Goal: Task Accomplishment & Management: Use online tool/utility

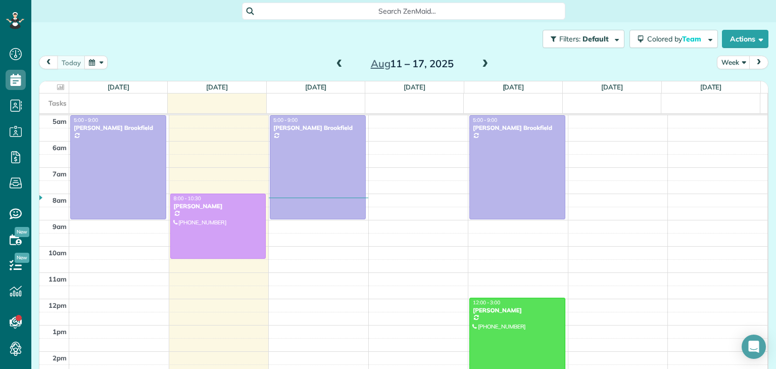
scroll to position [53, 0]
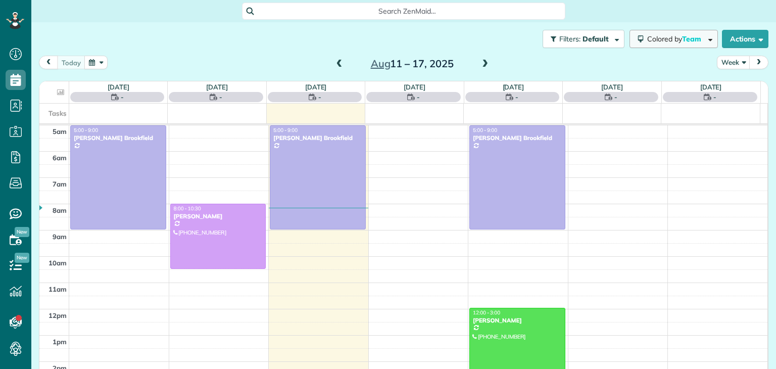
scroll to position [53, 0]
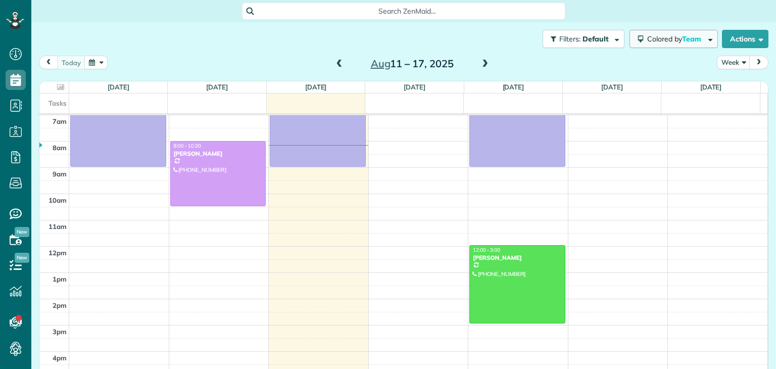
click at [660, 35] on span "Colored by Team" at bounding box center [676, 38] width 58 height 9
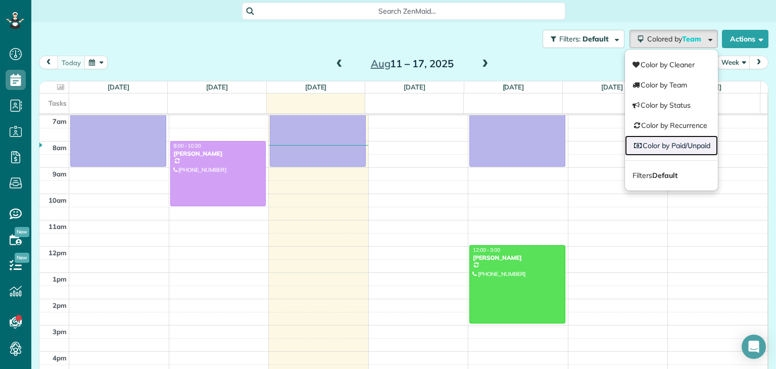
click at [671, 142] on link "Color by Paid/Unpaid" at bounding box center [671, 145] width 93 height 20
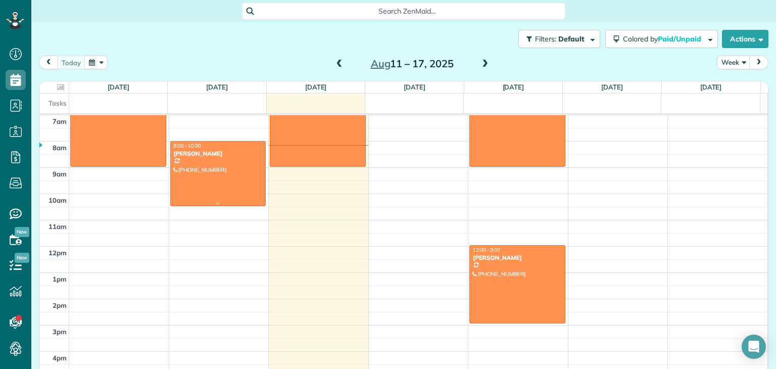
click at [197, 168] on div at bounding box center [218, 173] width 95 height 64
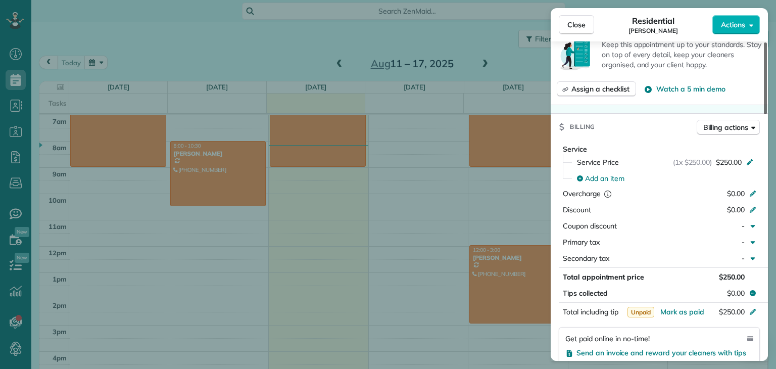
scroll to position [401, 0]
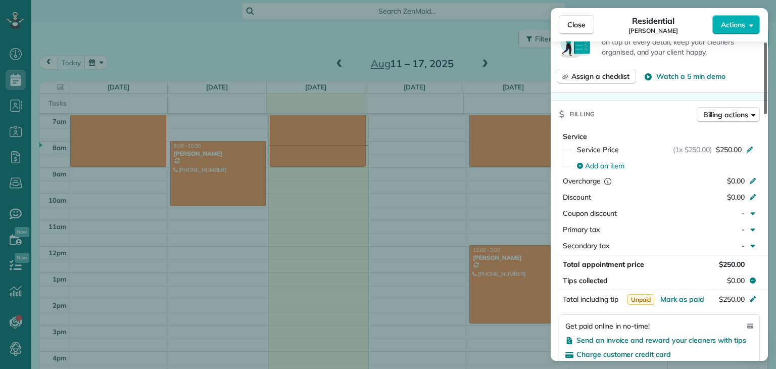
drag, startPoint x: 764, startPoint y: 85, endPoint x: 762, endPoint y: 176, distance: 91.0
click at [764, 114] on div at bounding box center [765, 78] width 3 height 72
click at [735, 25] on span "Actions" at bounding box center [733, 25] width 24 height 10
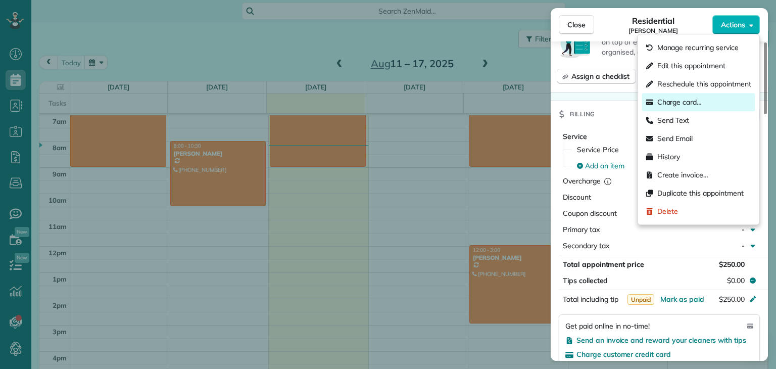
click at [676, 107] on span "Charge card…" at bounding box center [679, 102] width 45 height 10
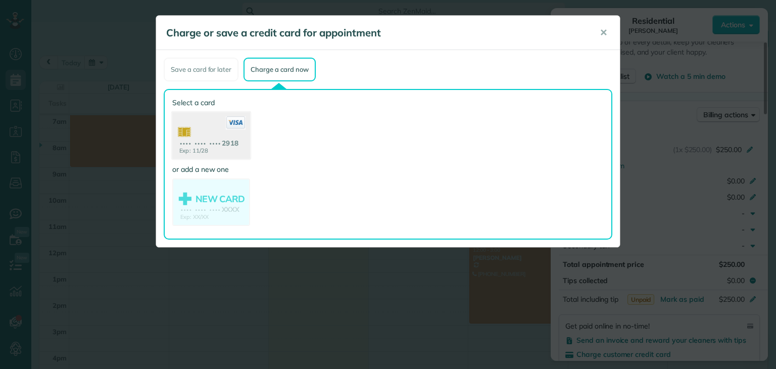
click at [222, 136] on use at bounding box center [211, 136] width 78 height 49
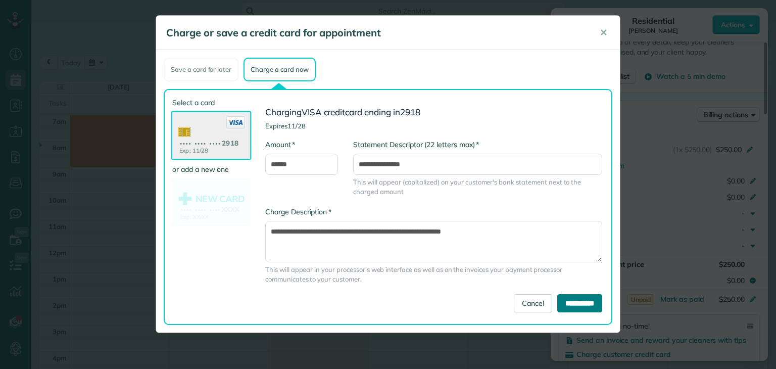
click at [572, 300] on input "**********" at bounding box center [579, 303] width 45 height 18
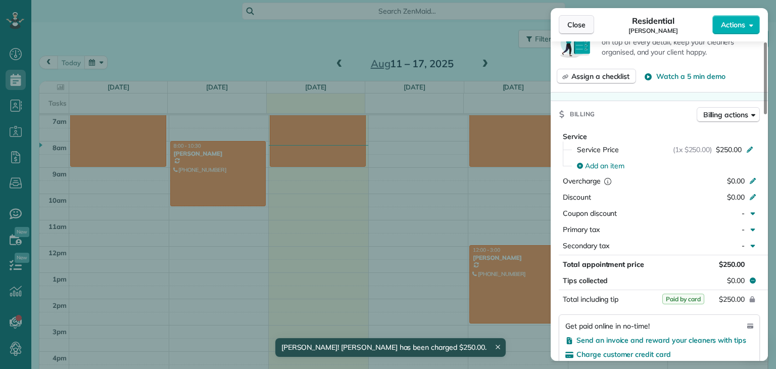
click at [576, 29] on span "Close" at bounding box center [576, 25] width 18 height 10
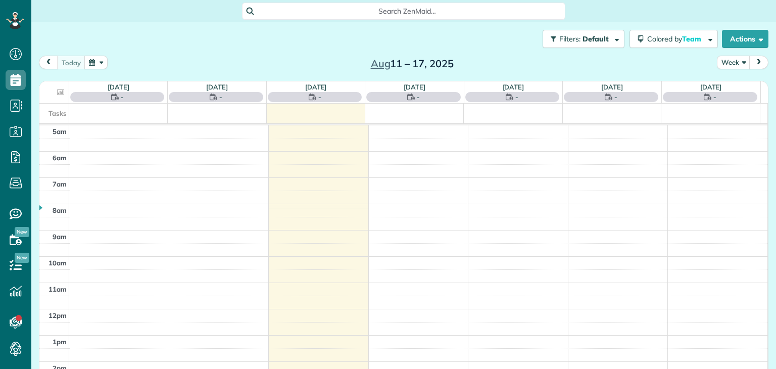
scroll to position [53, 0]
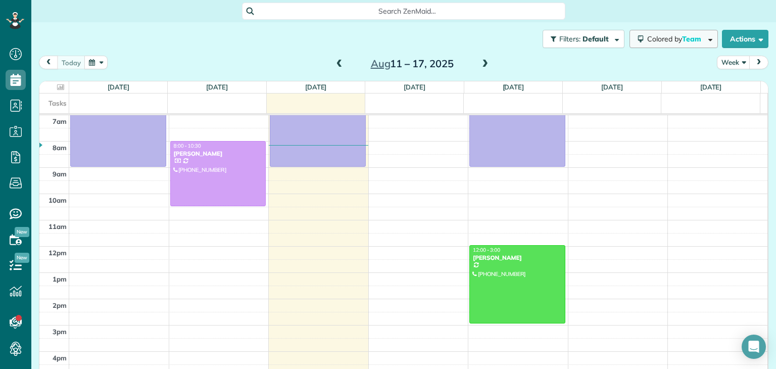
click at [693, 47] on button "Colored by Team" at bounding box center [673, 39] width 88 height 18
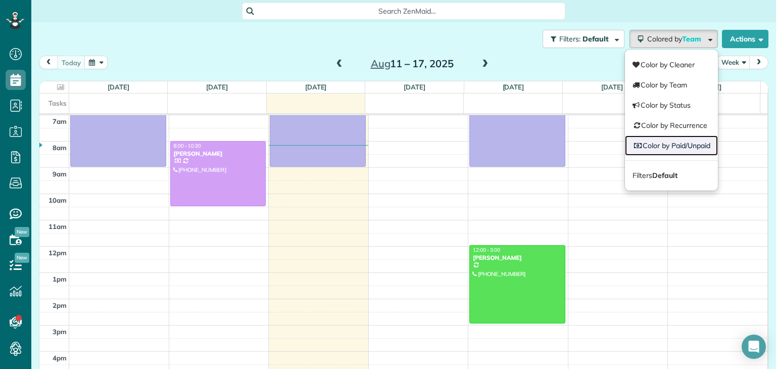
click at [682, 144] on link "Color by Paid/Unpaid" at bounding box center [671, 145] width 93 height 20
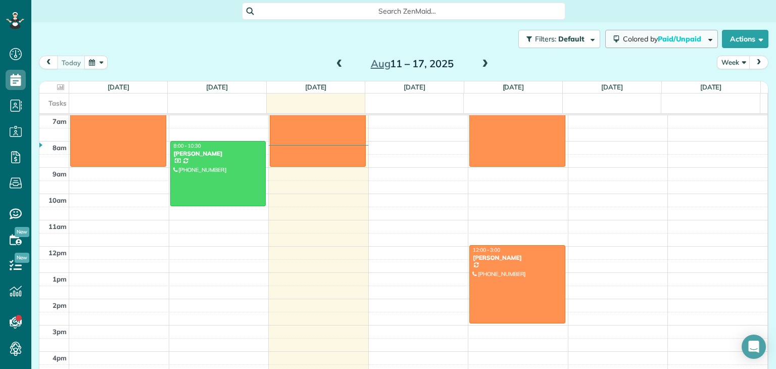
click at [679, 35] on span "Paid/Unpaid" at bounding box center [680, 38] width 45 height 9
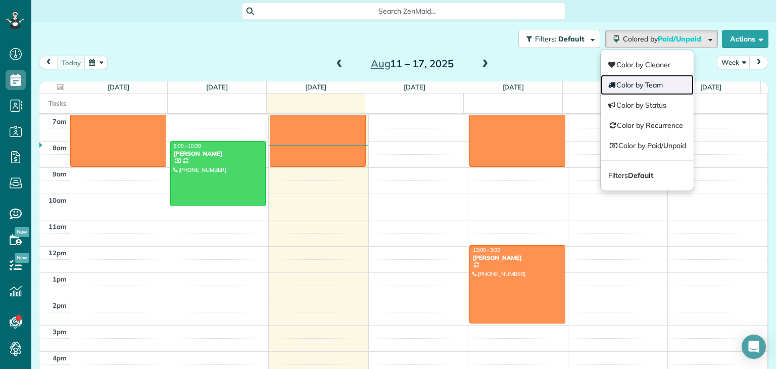
click at [655, 83] on link "Color by Team" at bounding box center [647, 85] width 93 height 20
